Goal: Participate in discussion: Engage in conversation with other users on a specific topic

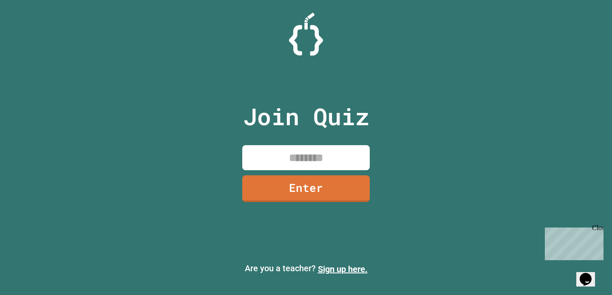
click at [354, 155] on input at bounding box center [306, 157] width 128 height 25
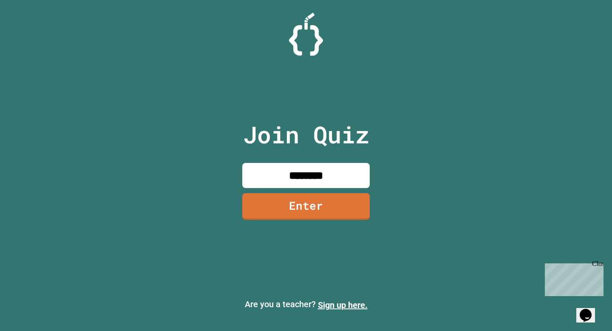
type input "********"
click at [275, 211] on link "Enter" at bounding box center [306, 206] width 128 height 28
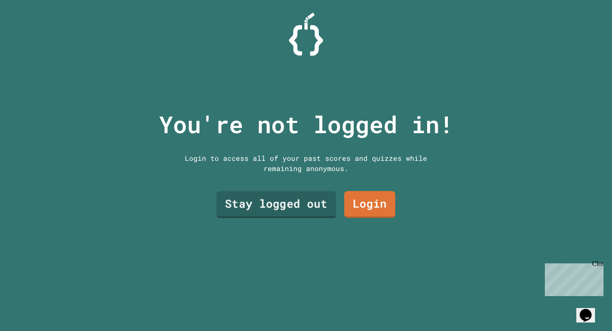
click at [282, 201] on link "Stay logged out" at bounding box center [275, 204] width 119 height 27
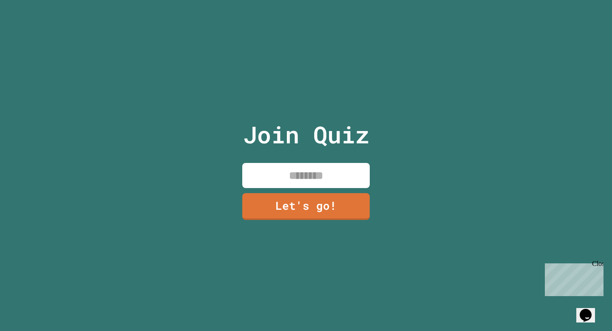
click at [260, 156] on div "Join Quiz Let's go!" at bounding box center [306, 165] width 143 height 331
click at [269, 164] on input at bounding box center [306, 175] width 128 height 25
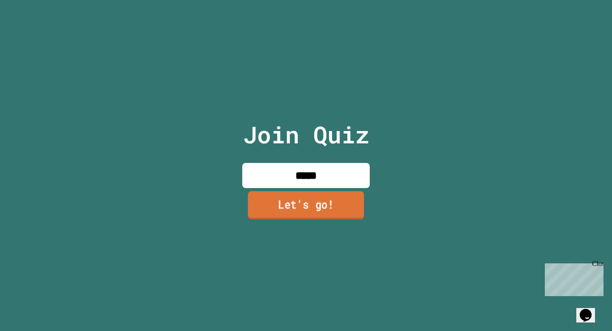
type input "*****"
click at [304, 214] on link "Let's go!" at bounding box center [306, 206] width 125 height 28
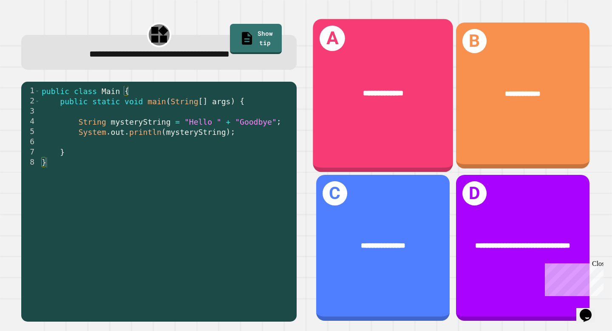
click at [375, 119] on div "**********" at bounding box center [383, 95] width 140 height 153
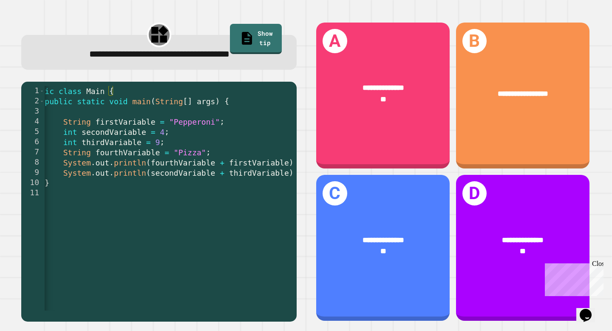
scroll to position [0, 20]
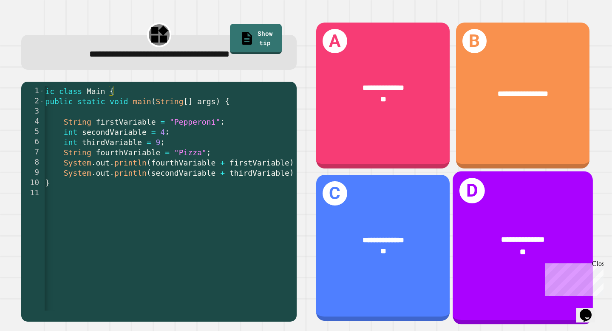
click at [508, 203] on div "**********" at bounding box center [523, 247] width 140 height 153
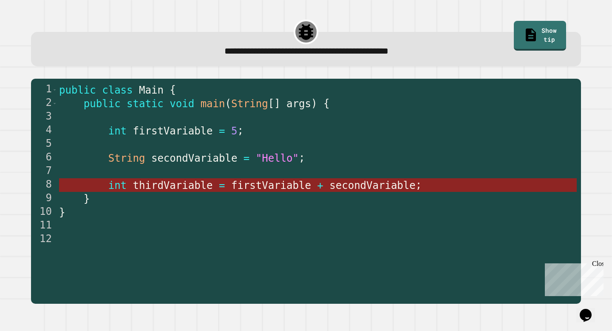
click at [252, 186] on span "firstVariable" at bounding box center [271, 185] width 80 height 12
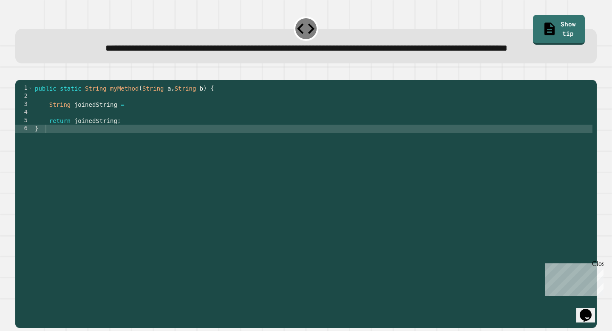
click at [110, 157] on div "public static String myMethod ( String a , String b ) { String joinedString = r…" at bounding box center [312, 193] width 559 height 218
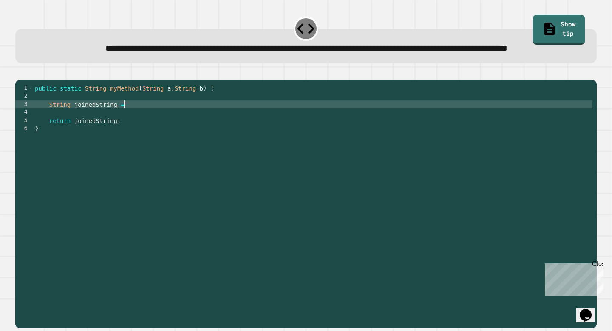
click at [123, 130] on div "public static String myMethod ( String a , String b ) { String joinedString = r…" at bounding box center [312, 193] width 559 height 218
click at [136, 133] on div "public static String myMethod ( String a , String b ) { String joinedString = r…" at bounding box center [312, 193] width 559 height 218
type textarea "**********"
click at [28, 81] on icon "button" at bounding box center [25, 78] width 5 height 6
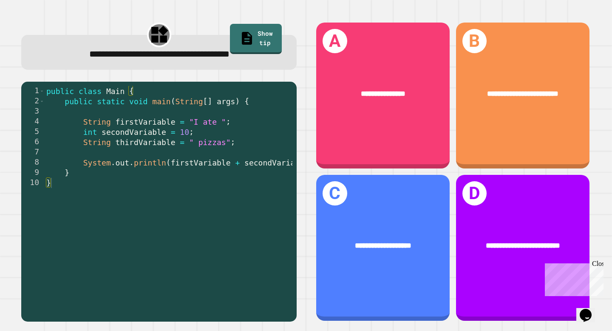
scroll to position [0, 0]
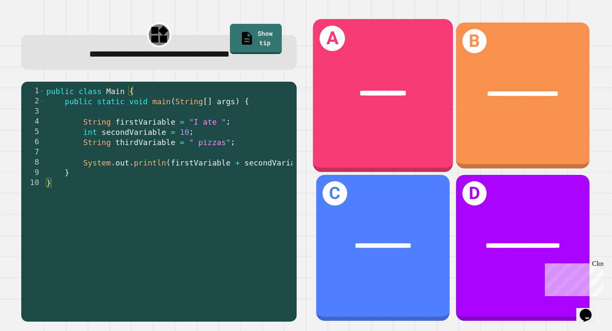
click at [399, 110] on div "**********" at bounding box center [383, 93] width 140 height 43
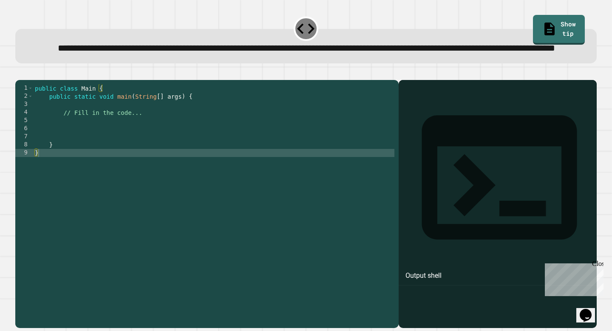
click at [67, 139] on div "public class Main { public static void main ( String [ ] args ) { // Fill in th…" at bounding box center [213, 193] width 361 height 218
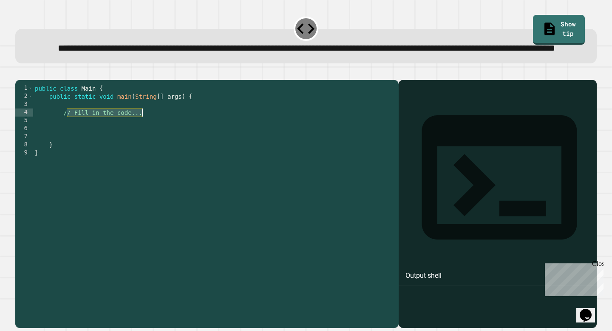
drag, startPoint x: 65, startPoint y: 139, endPoint x: 151, endPoint y: 138, distance: 85.4
click at [151, 138] on div "public class Main { public static void main ( String [ ] args ) { // Fill in th…" at bounding box center [213, 193] width 361 height 218
type textarea "*"
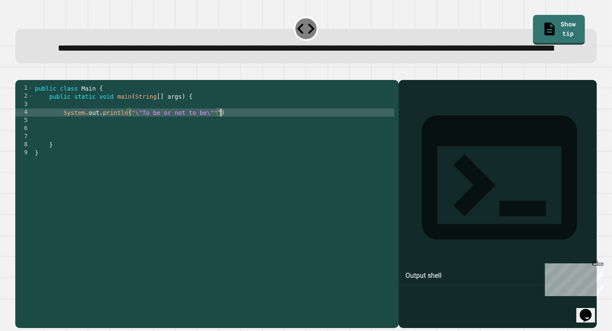
scroll to position [0, 13]
click at [132, 137] on div "public class Main { public static void main ( String [ ] args ) { System . out …" at bounding box center [213, 193] width 361 height 218
click at [27, 81] on icon "button" at bounding box center [25, 78] width 5 height 6
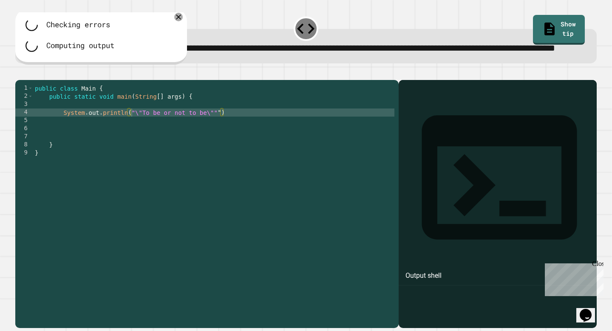
click at [254, 142] on div "public class Main { public static void main ( String [ ] args ) { System . out …" at bounding box center [213, 193] width 361 height 218
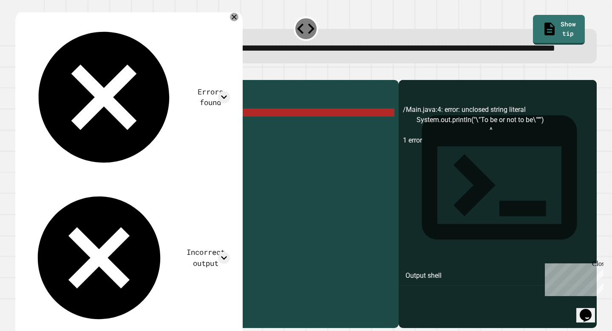
click at [20, 73] on icon "button" at bounding box center [20, 73] width 0 height 0
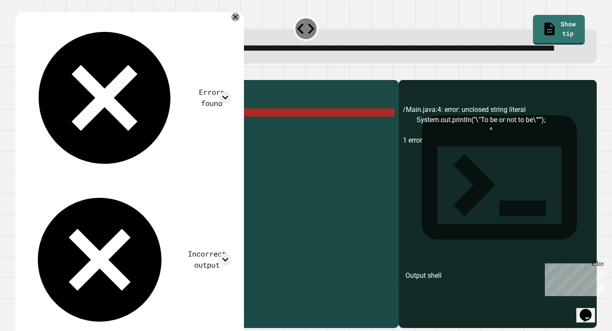
click at [134, 139] on div "public class Main { public static void main ( String [ ] args ) { System . out …" at bounding box center [213, 193] width 361 height 218
click at [133, 142] on div "public class Main { public static void main ( String [ ] args ) { System . out …" at bounding box center [213, 193] width 361 height 218
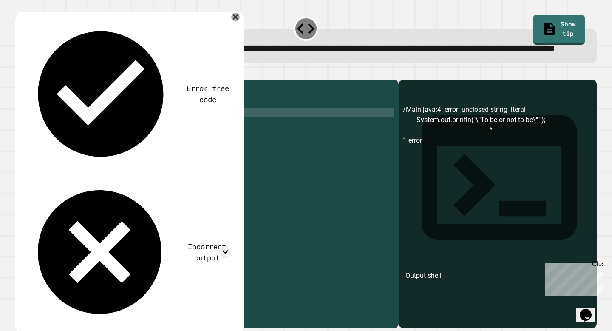
click at [20, 73] on icon "button" at bounding box center [20, 73] width 0 height 0
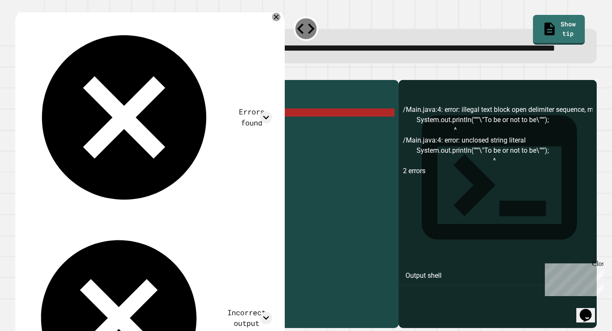
click at [135, 142] on div "public class Main { public static void main ( String [ ] args ) { System . out …" at bounding box center [213, 193] width 361 height 218
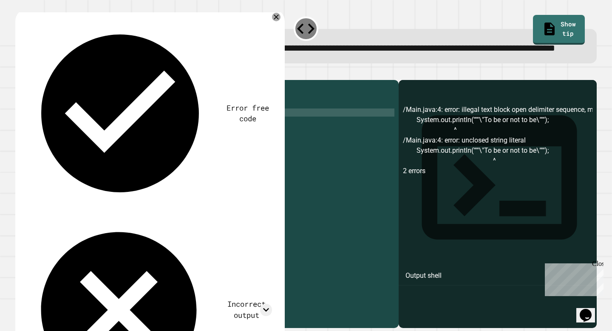
click at [136, 139] on div "public class Main { public static void main ( String [ ] args ) { System . out …" at bounding box center [213, 193] width 361 height 218
click at [221, 164] on div "public class Main { public static void main ( String [ ] args ) { System . out …" at bounding box center [213, 193] width 361 height 218
click at [276, 22] on icon at bounding box center [276, 16] width 9 height 9
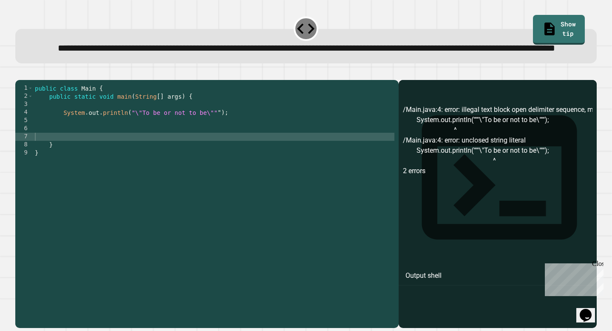
click at [220, 139] on div "public class Main { public static void main ( String [ ] args ) { System . out …" at bounding box center [213, 193] width 361 height 218
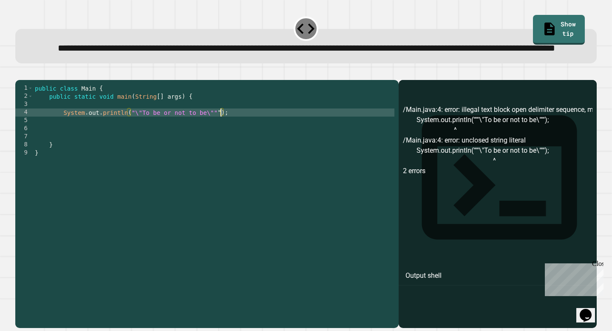
type textarea "**********"
click at [20, 73] on icon "button" at bounding box center [20, 73] width 0 height 0
